Goal: Find specific page/section: Find specific page/section

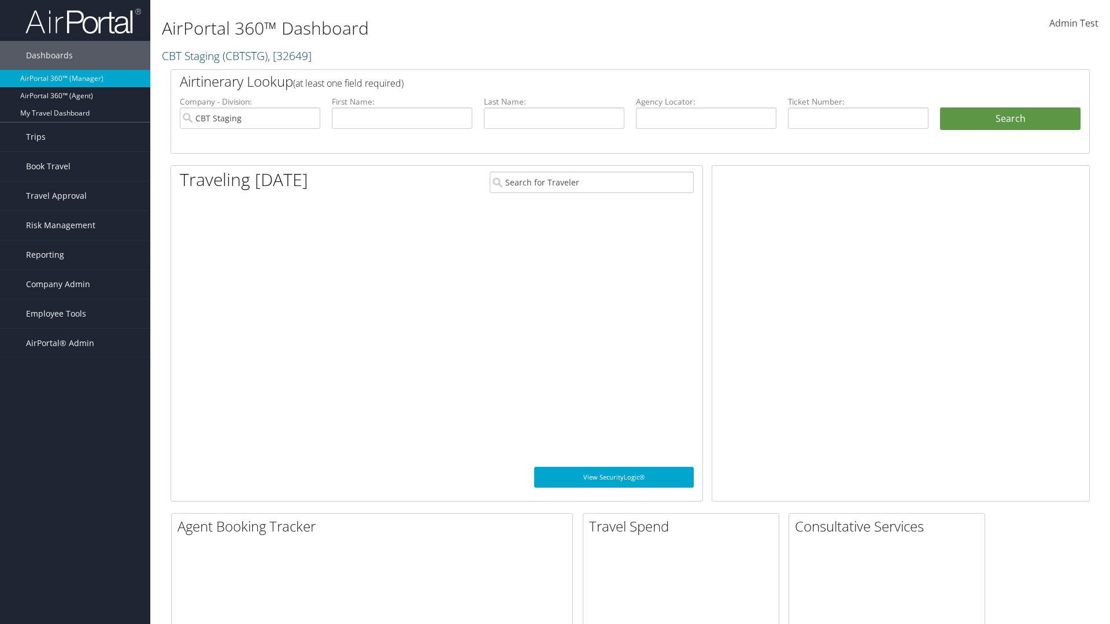
click at [75, 284] on span "Company Admin" at bounding box center [58, 284] width 64 height 29
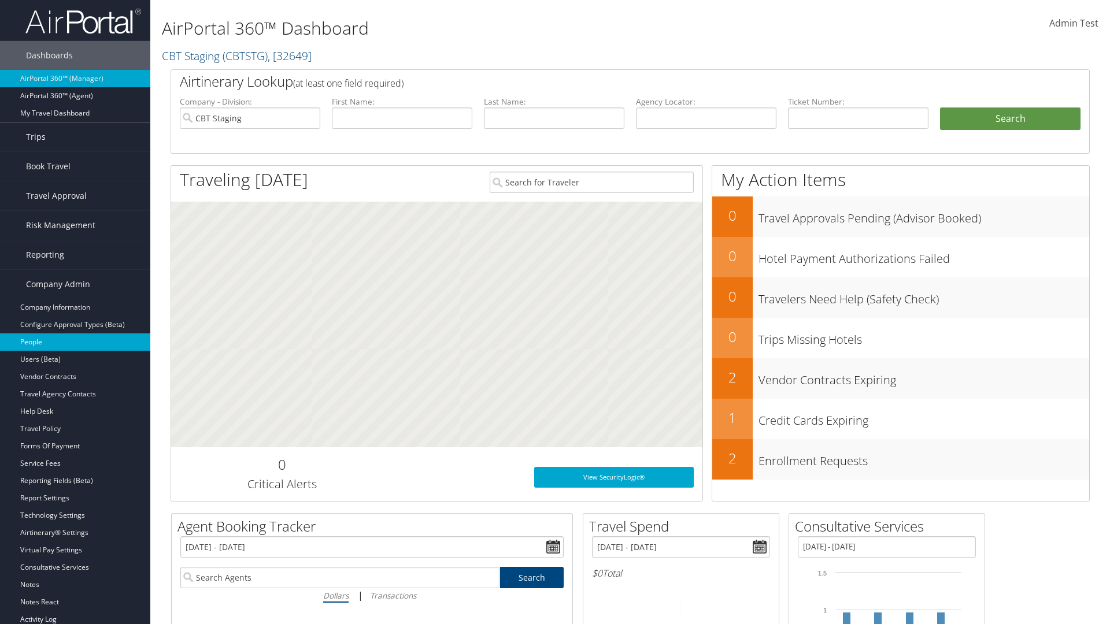
click at [75, 342] on link "People" at bounding box center [75, 342] width 150 height 17
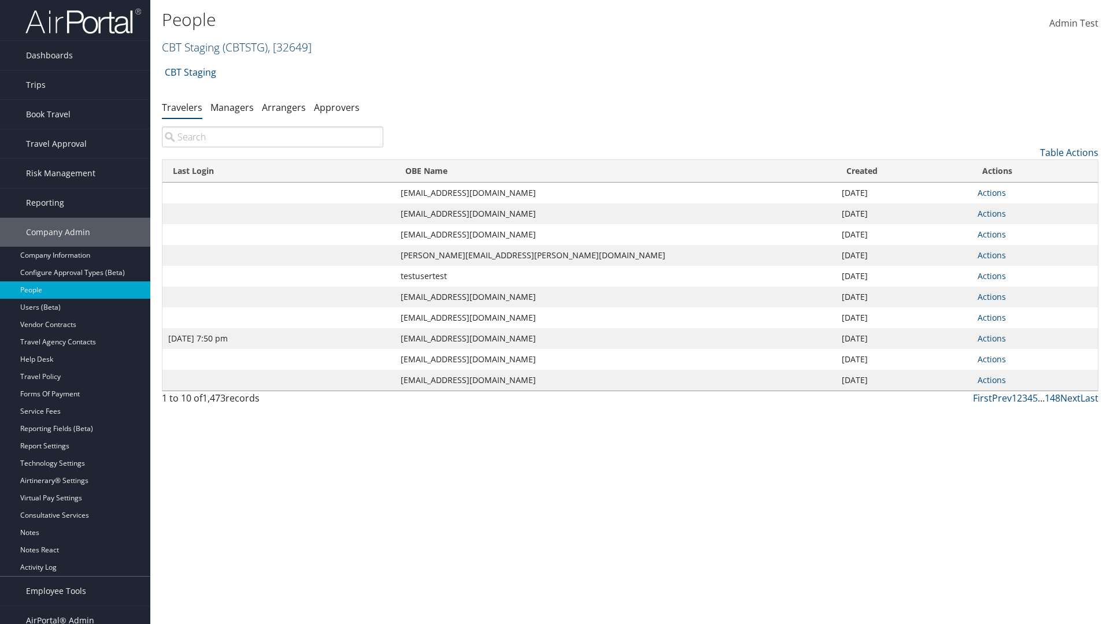
click at [191, 47] on link "CBT Staging ( CBTSTG ) , [ 32649 ]" at bounding box center [237, 47] width 150 height 16
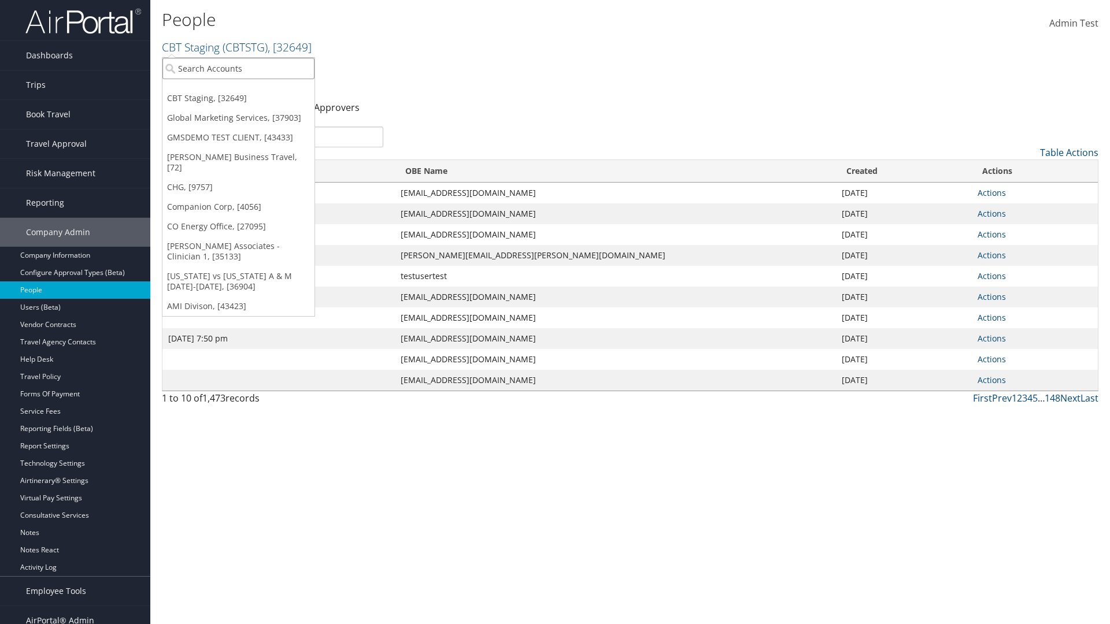
click at [238, 68] on input "search" at bounding box center [238, 68] width 152 height 21
type input "Global Marketing Services"
click at [249, 90] on div "Global Marketing Services (301946), [37903]" at bounding box center [249, 89] width 186 height 10
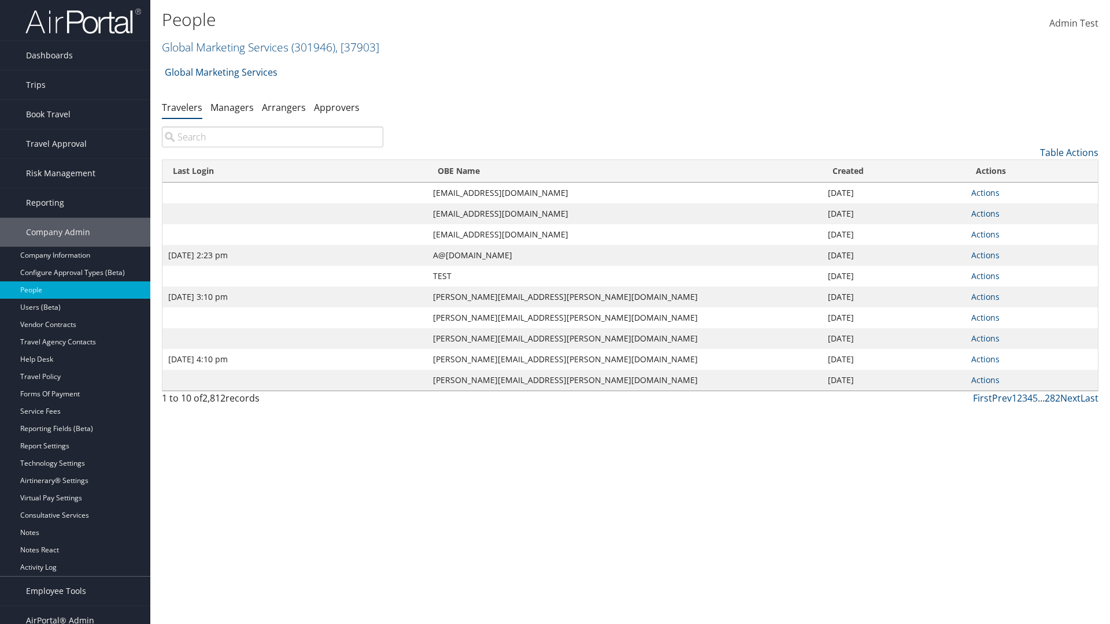
click at [272, 137] on input "search" at bounding box center [272, 137] width 221 height 21
type input "Sep 17, 2020 2:23 pm"
